Goal: Navigation & Orientation: Find specific page/section

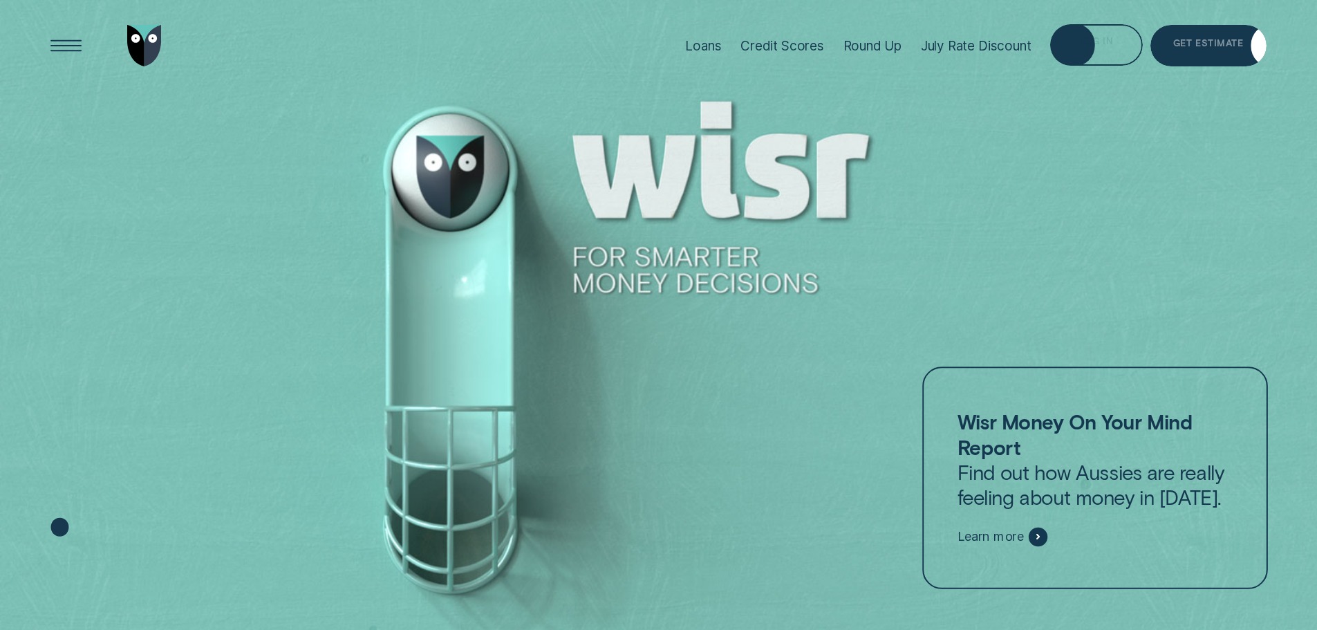
click at [1107, 49] on div "Log in" at bounding box center [1096, 47] width 34 height 8
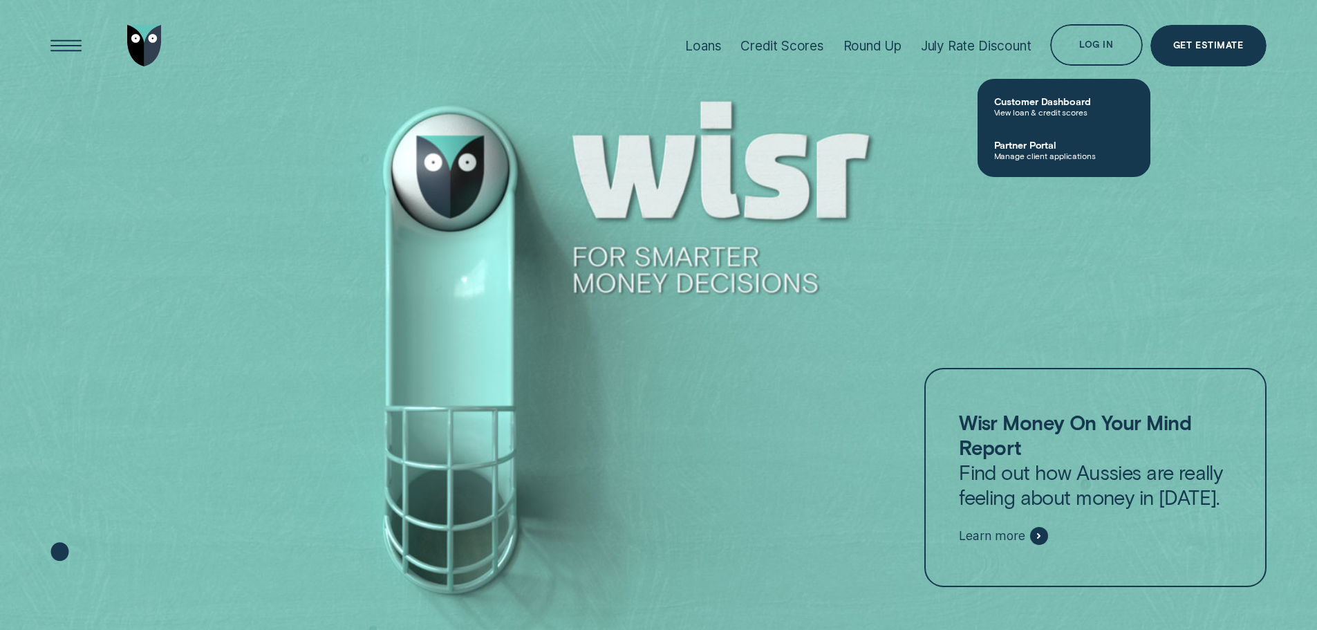
click at [1053, 106] on span "Customer Dashboard" at bounding box center [1064, 101] width 140 height 12
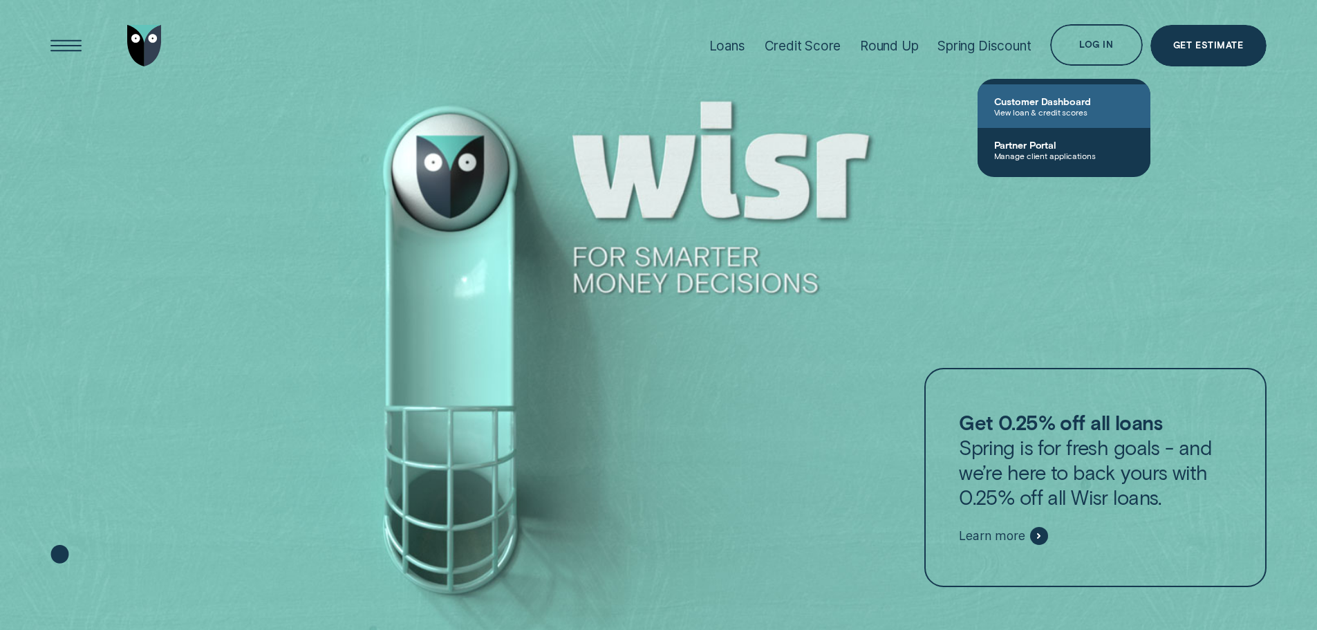
click at [1064, 111] on span "View loan & credit scores" at bounding box center [1064, 112] width 140 height 10
